Goal: Information Seeking & Learning: Learn about a topic

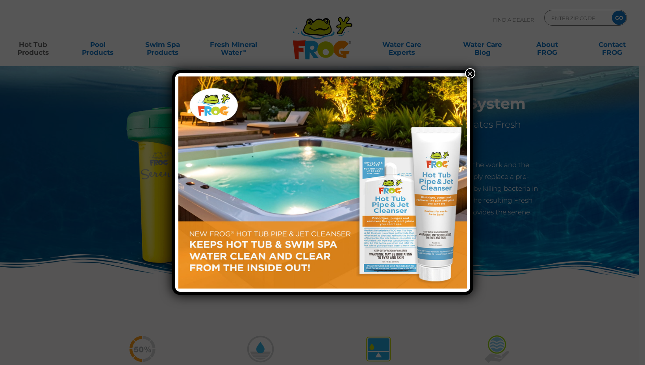
drag, startPoint x: 473, startPoint y: 74, endPoint x: 396, endPoint y: 153, distance: 110.6
click at [473, 74] on button "×" at bounding box center [470, 73] width 10 height 10
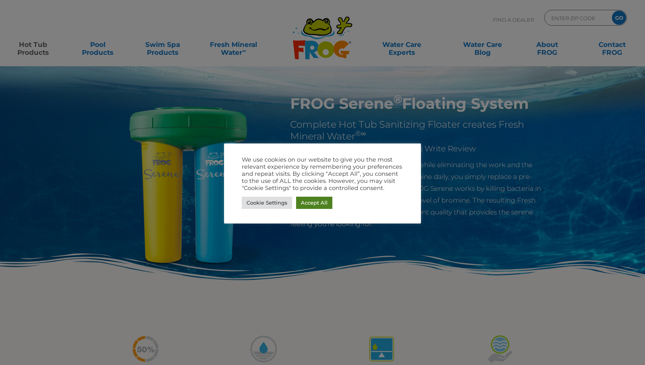
click at [313, 203] on link "Accept All" at bounding box center [314, 203] width 36 height 12
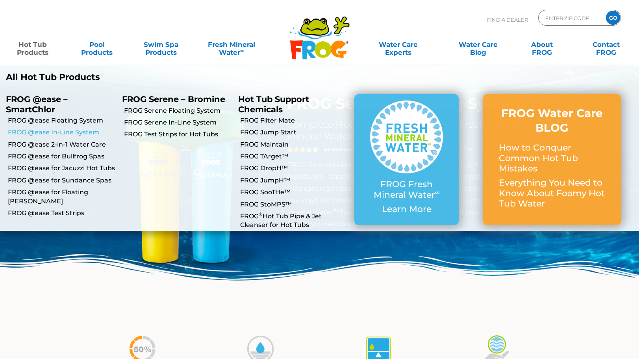
click at [67, 134] on link "FROG @ease In-Line System" at bounding box center [62, 132] width 108 height 9
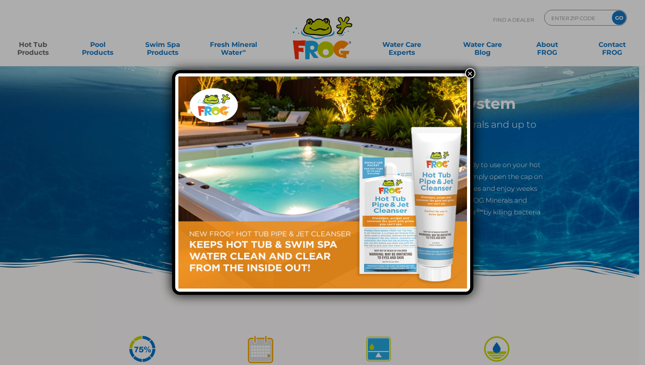
click at [470, 74] on button "×" at bounding box center [470, 73] width 10 height 10
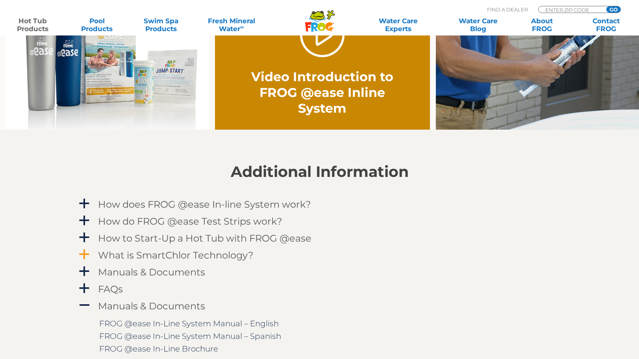
scroll to position [670, 0]
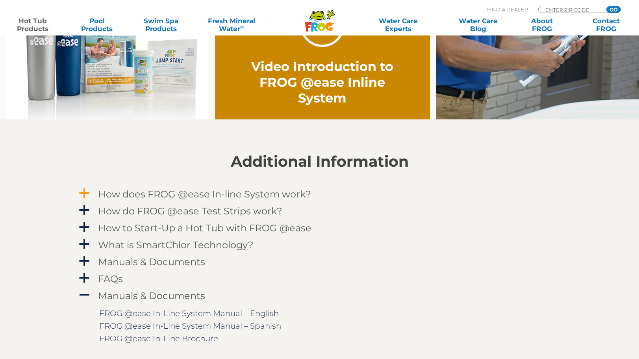
click at [88, 193] on span "a" at bounding box center [84, 194] width 12 height 12
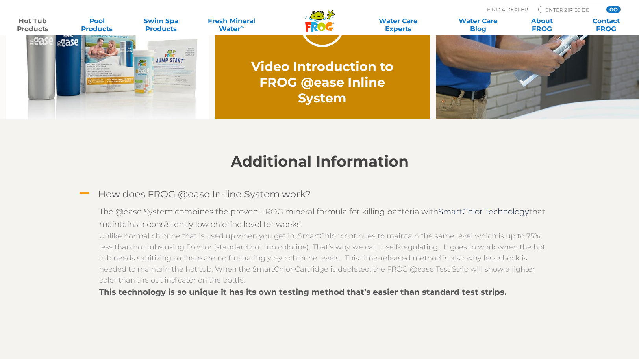
click at [88, 193] on span "A" at bounding box center [84, 194] width 12 height 12
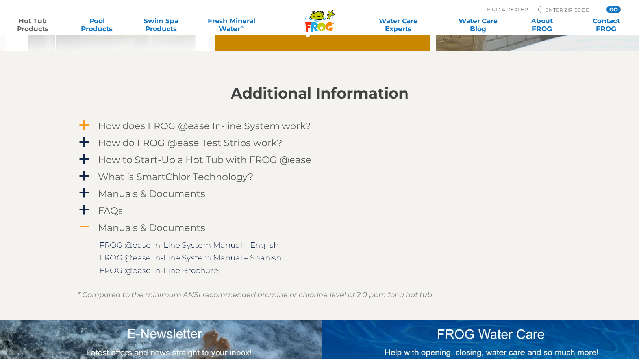
scroll to position [749, 0]
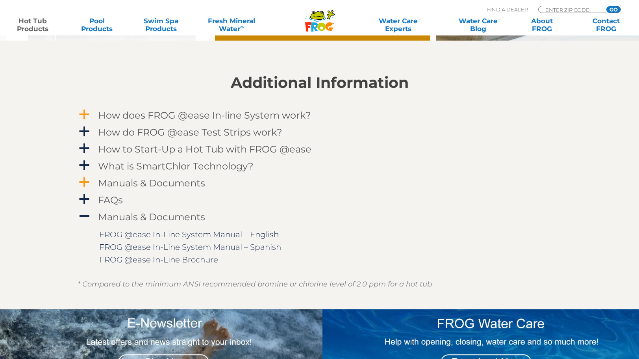
click at [87, 181] on span "a" at bounding box center [84, 182] width 12 height 12
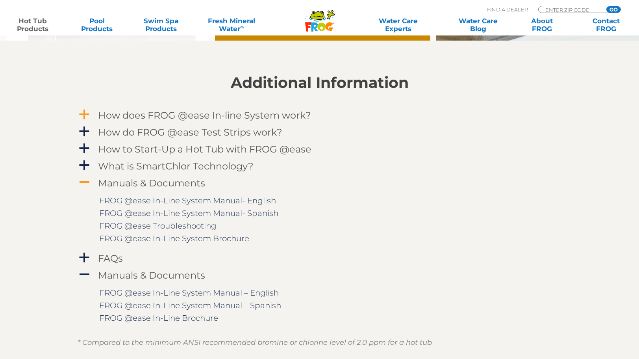
click at [87, 181] on span "A" at bounding box center [84, 182] width 12 height 12
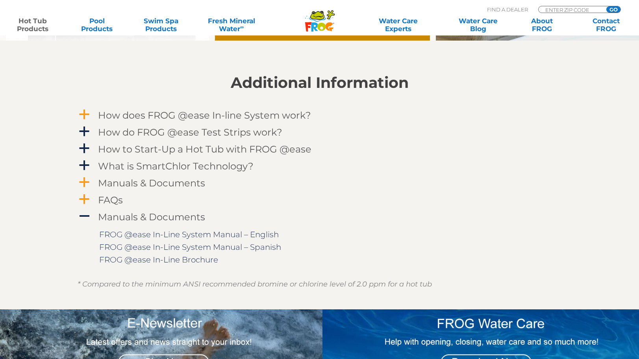
click at [84, 200] on span "a" at bounding box center [84, 199] width 12 height 12
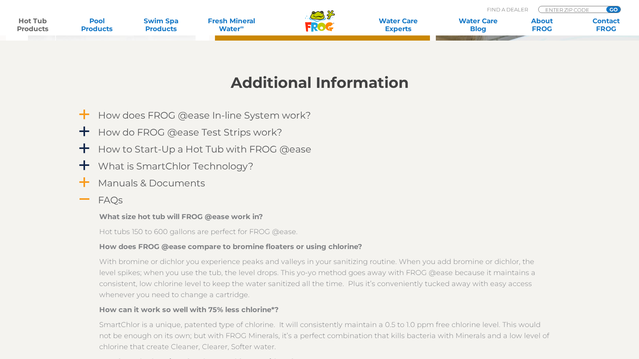
click at [81, 182] on span "a" at bounding box center [84, 182] width 12 height 12
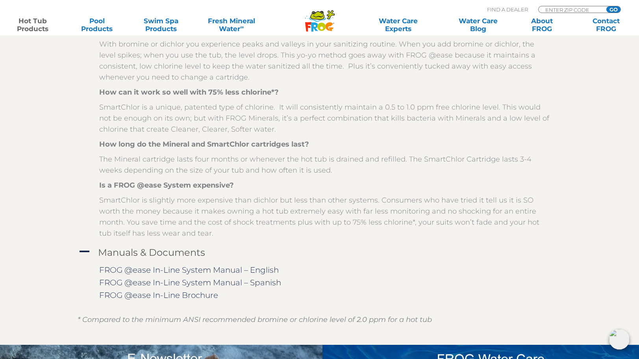
scroll to position [1103, 0]
